Goal: Information Seeking & Learning: Check status

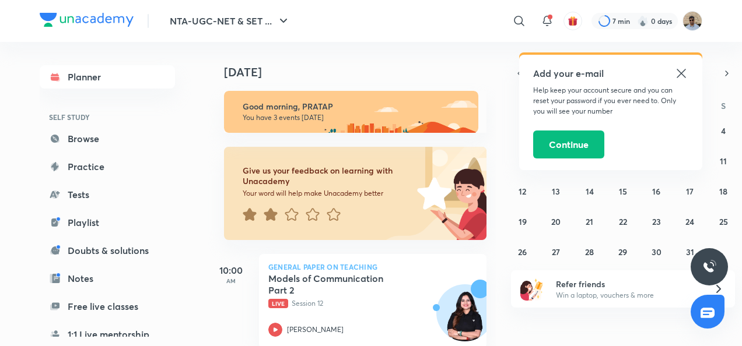
click at [678, 72] on icon at bounding box center [681, 73] width 14 height 14
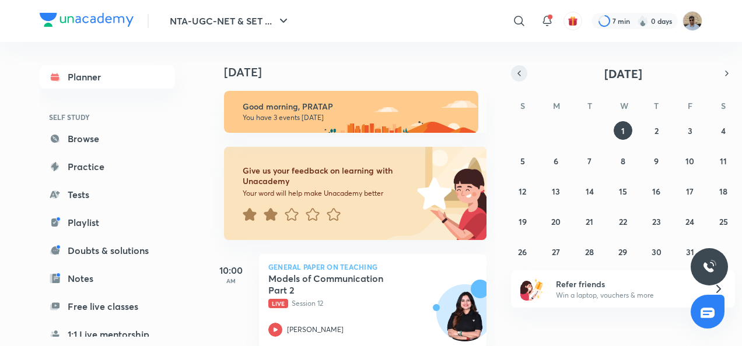
click at [517, 76] on icon "button" at bounding box center [518, 73] width 9 height 10
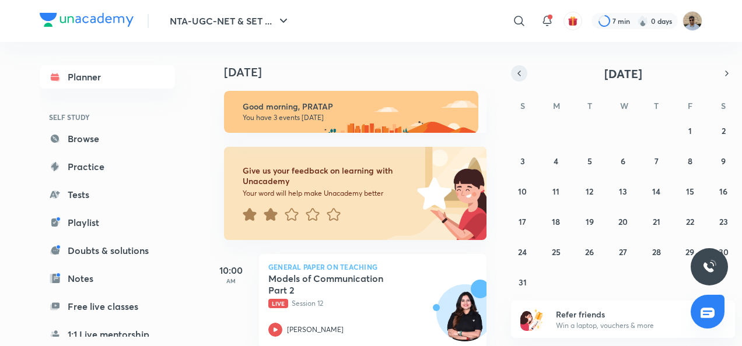
click at [517, 76] on icon "button" at bounding box center [518, 73] width 9 height 10
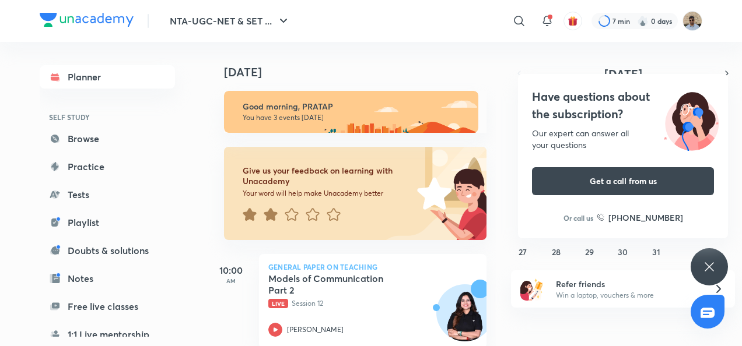
click at [576, 60] on div "[DATE] Good morning, PRATAP You have 3 events [DATE] Give us your feedback on l…" at bounding box center [474, 194] width 532 height 304
click at [695, 273] on div "Have questions about the subscription? Our expert can answer all your questions…" at bounding box center [708, 266] width 37 height 37
